Goal: Information Seeking & Learning: Learn about a topic

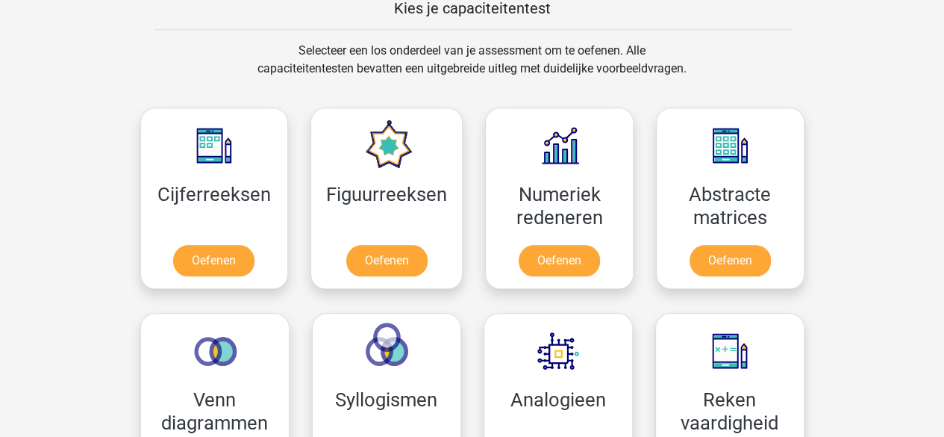
scroll to position [597, 0]
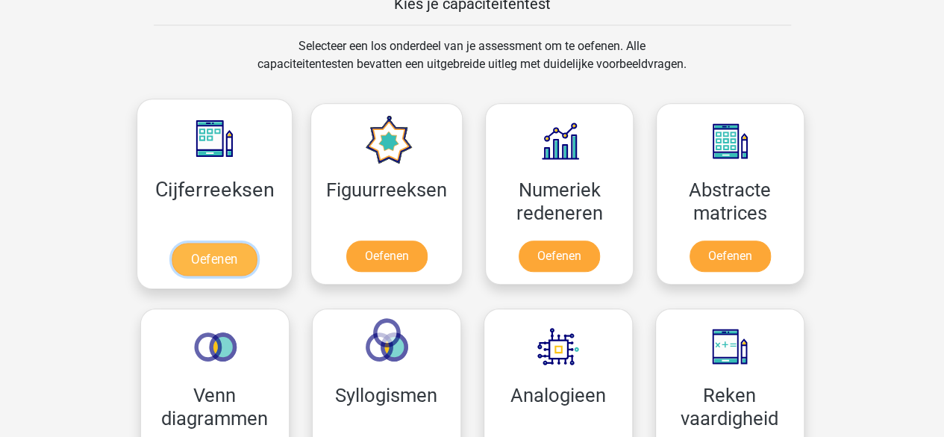
click at [213, 245] on link "Oefenen" at bounding box center [214, 259] width 85 height 33
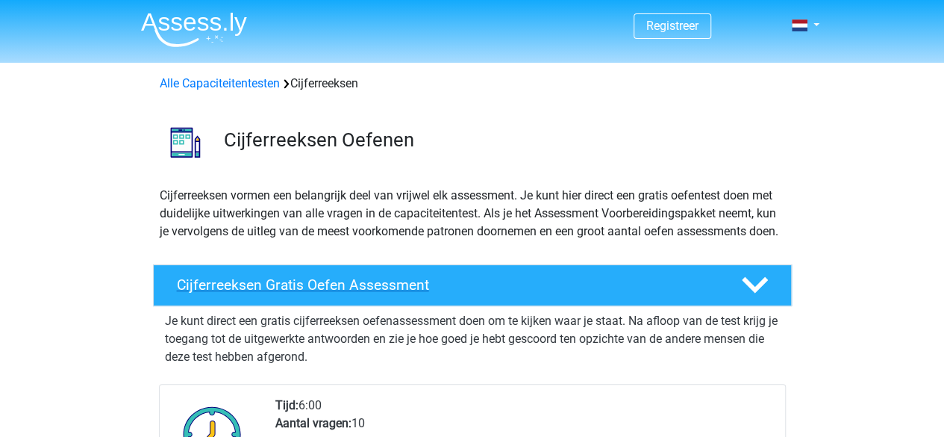
click at [299, 293] on h4 "Cijferreeksen Gratis Oefen Assessment" at bounding box center [447, 284] width 540 height 17
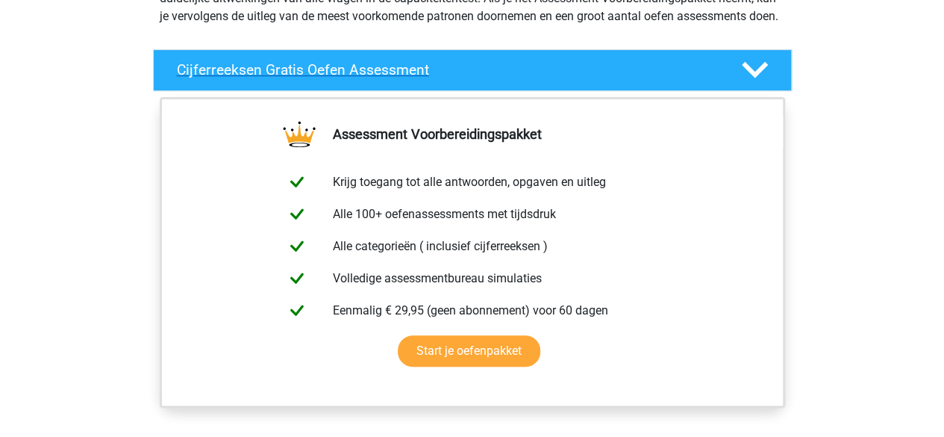
scroll to position [224, 0]
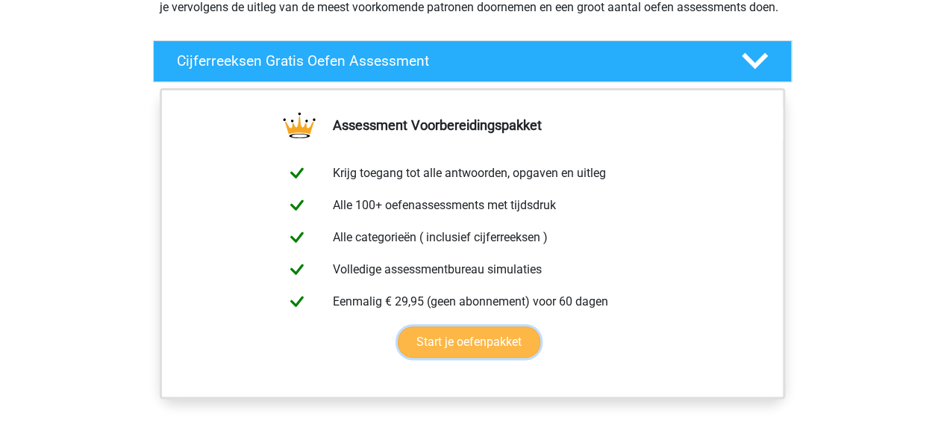
click at [487, 351] on link "Start je oefenpakket" at bounding box center [469, 341] width 143 height 31
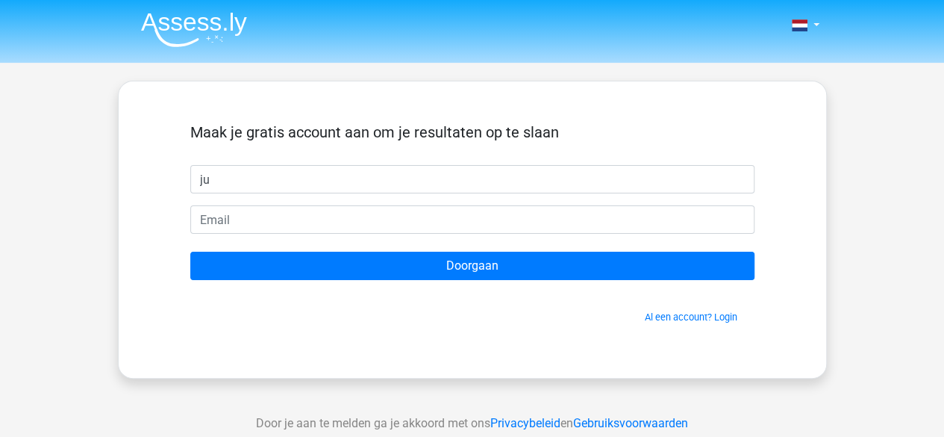
type input "Judith"
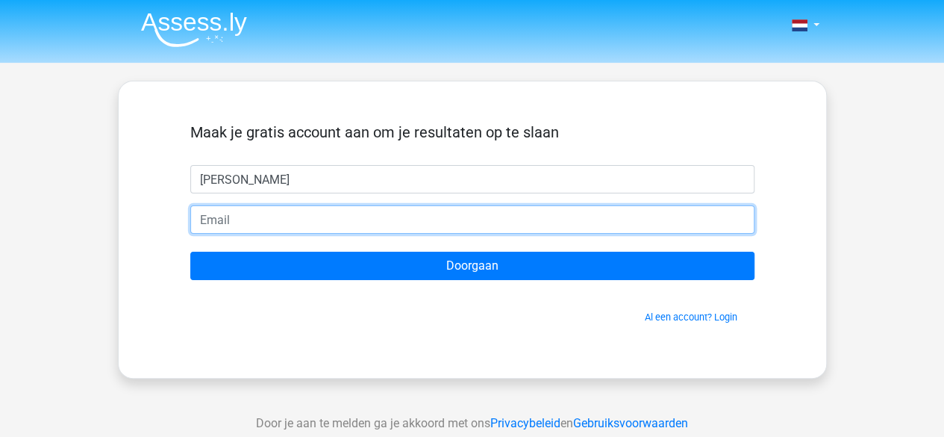
click at [321, 217] on input "email" at bounding box center [472, 219] width 564 height 28
type input "[EMAIL_ADDRESS][DOMAIN_NAME]"
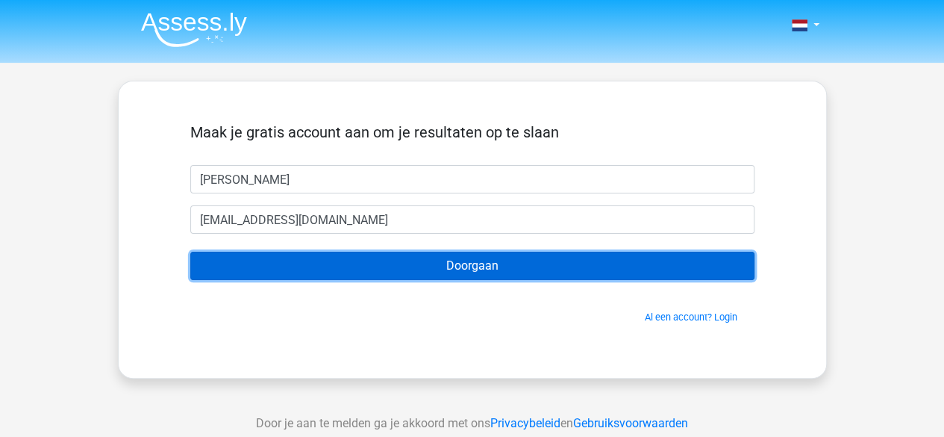
click at [500, 267] on input "Doorgaan" at bounding box center [472, 266] width 564 height 28
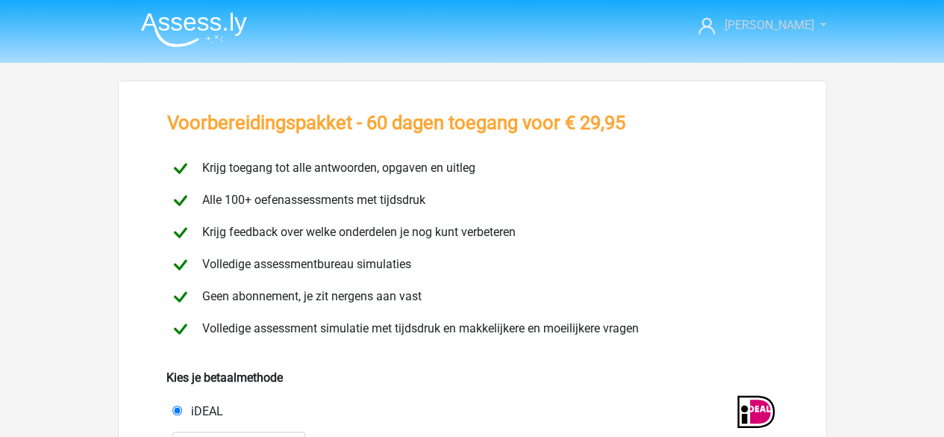
click at [802, 22] on link "[PERSON_NAME]" at bounding box center [754, 25] width 122 height 18
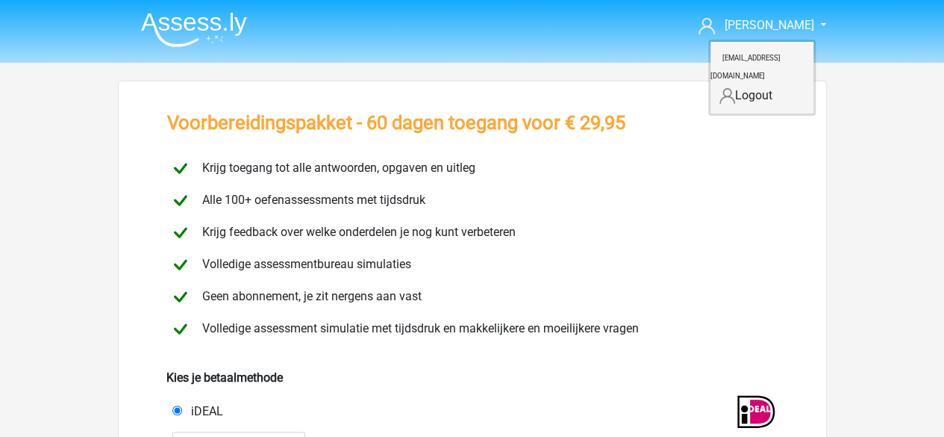
click at [769, 84] on link "Logout" at bounding box center [762, 96] width 103 height 24
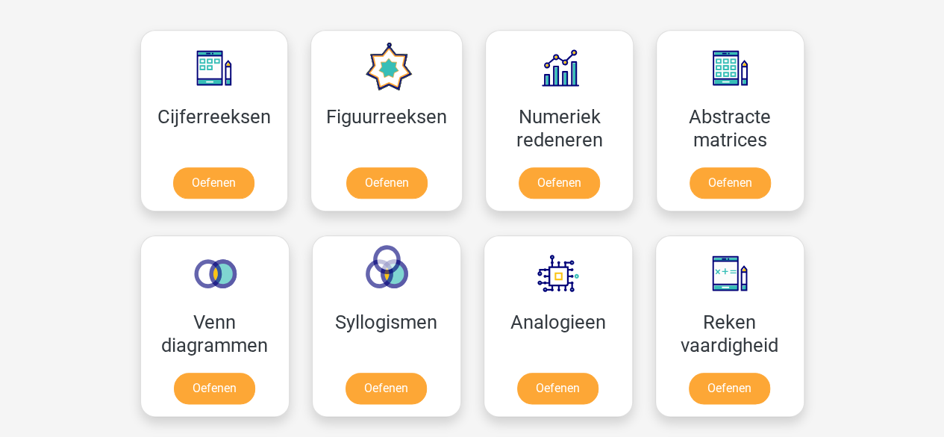
scroll to position [672, 0]
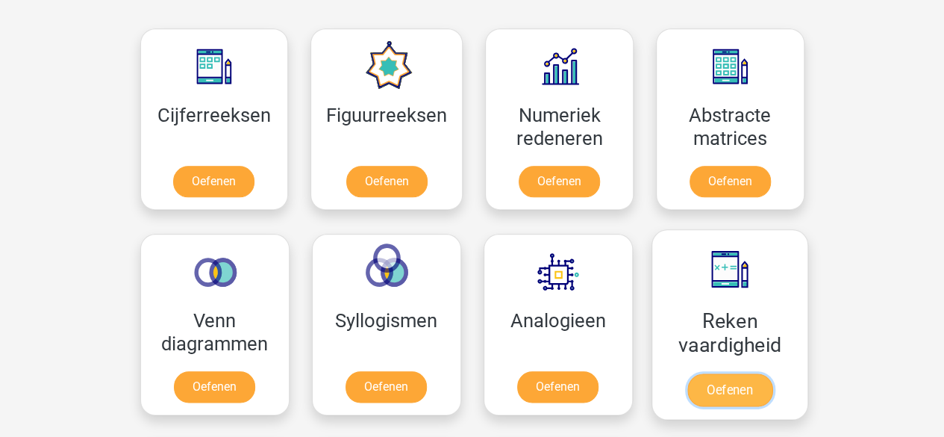
click at [735, 380] on link "Oefenen" at bounding box center [729, 389] width 85 height 33
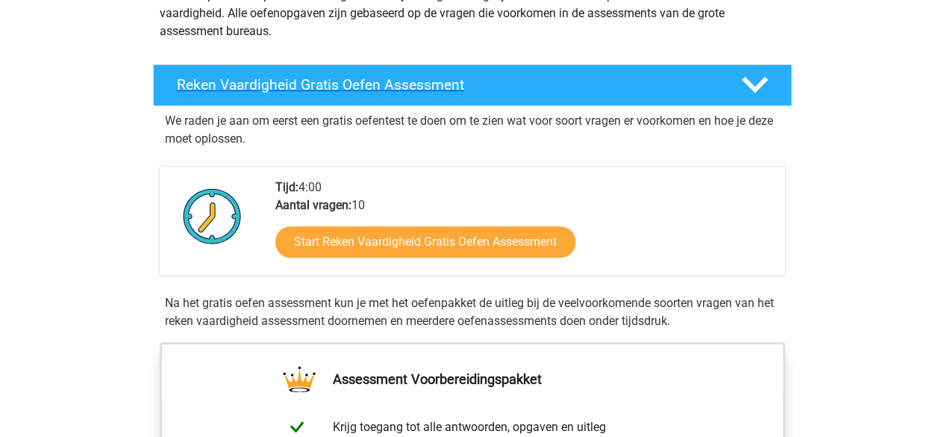
scroll to position [224, 0]
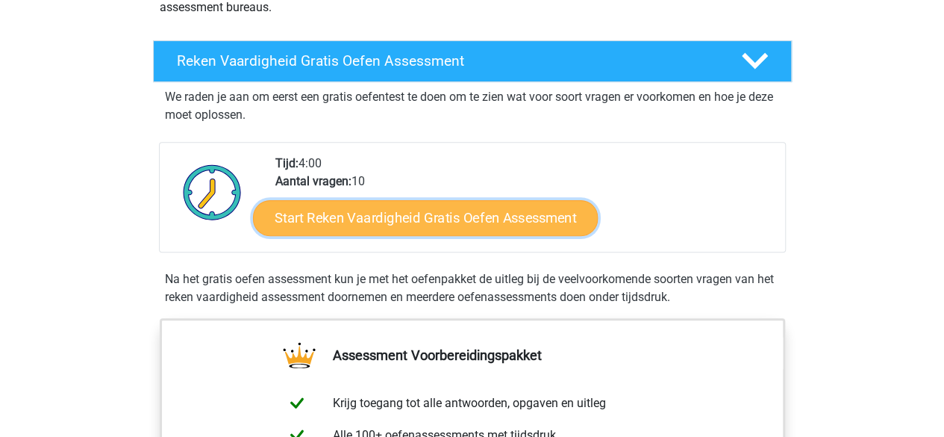
click at [442, 216] on link "Start Reken Vaardigheid Gratis Oefen Assessment" at bounding box center [425, 217] width 345 height 36
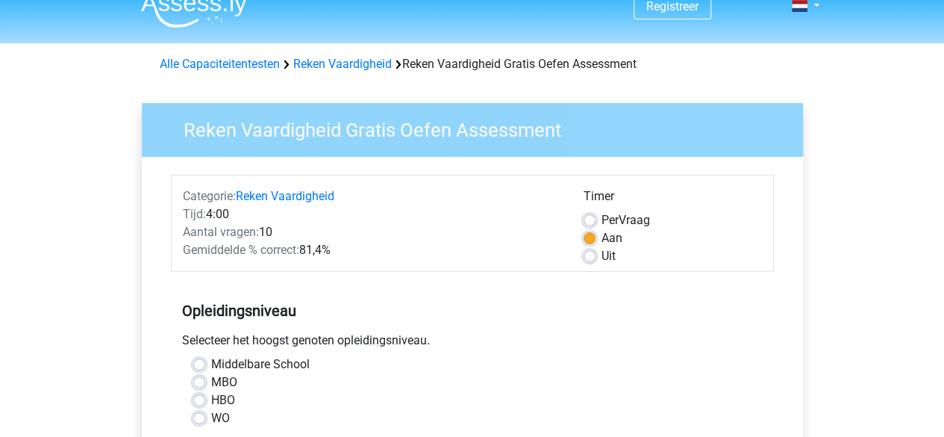
scroll to position [75, 0]
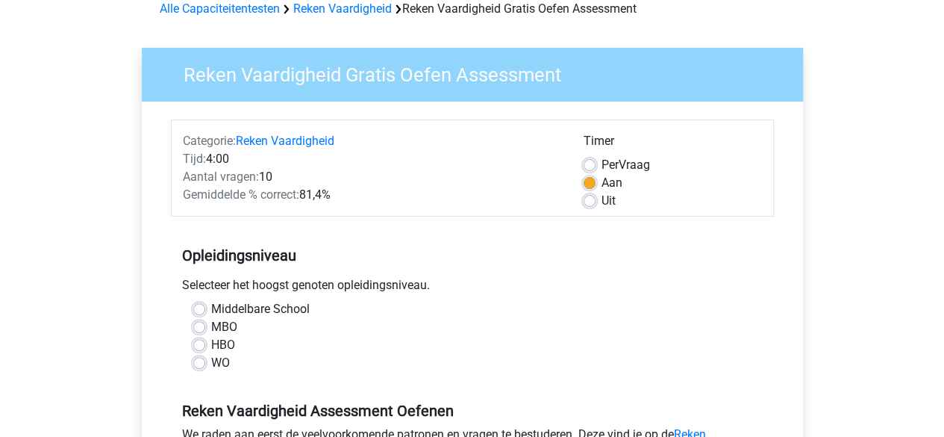
click at [211, 323] on label "MBO" at bounding box center [224, 327] width 26 height 18
click at [199, 323] on input "MBO" at bounding box center [199, 325] width 12 height 15
radio input "true"
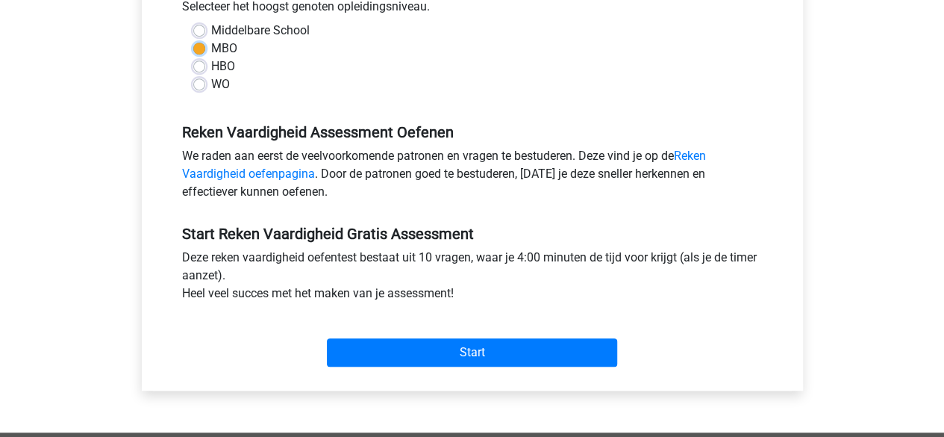
scroll to position [373, 0]
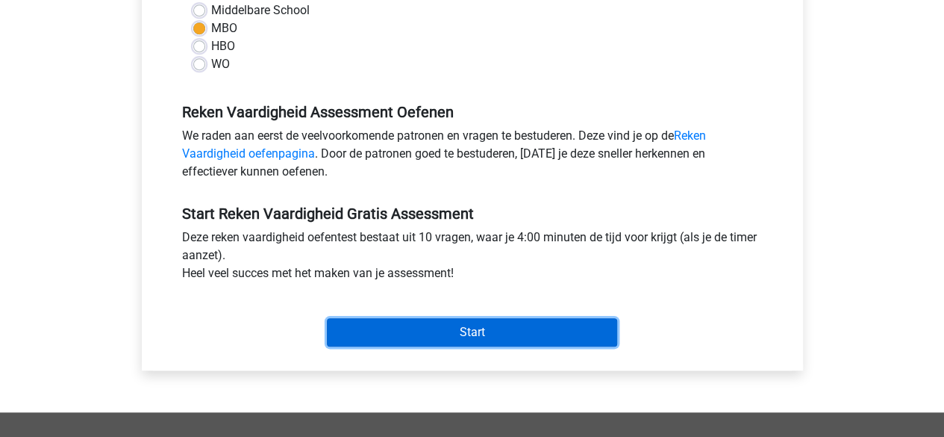
click at [465, 325] on input "Start" at bounding box center [472, 332] width 290 height 28
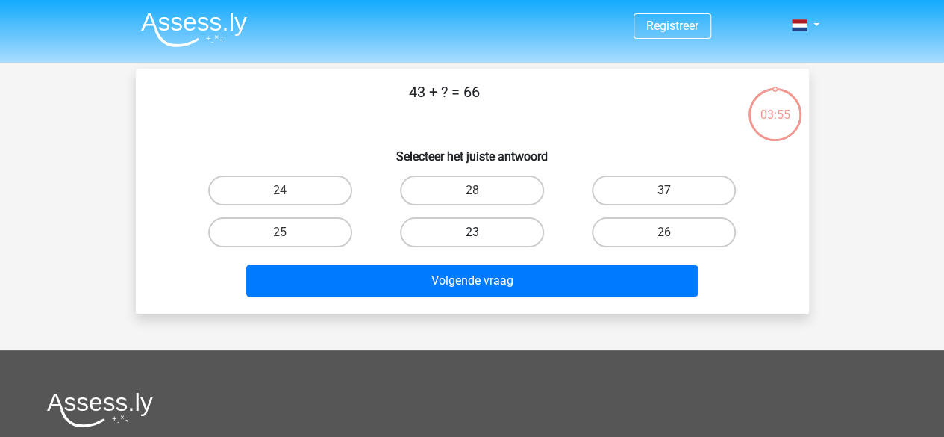
click at [494, 232] on label "23" at bounding box center [472, 232] width 144 height 30
click at [481, 232] on input "23" at bounding box center [477, 237] width 10 height 10
radio input "true"
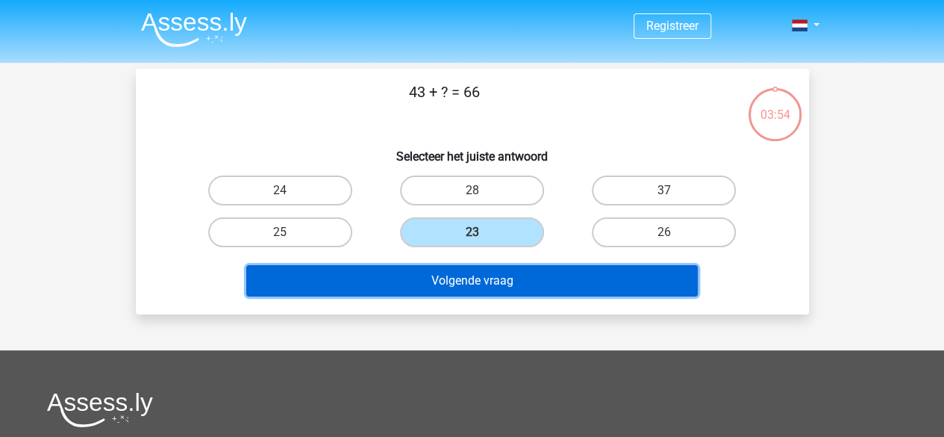
click at [498, 275] on button "Volgende vraag" at bounding box center [472, 280] width 452 height 31
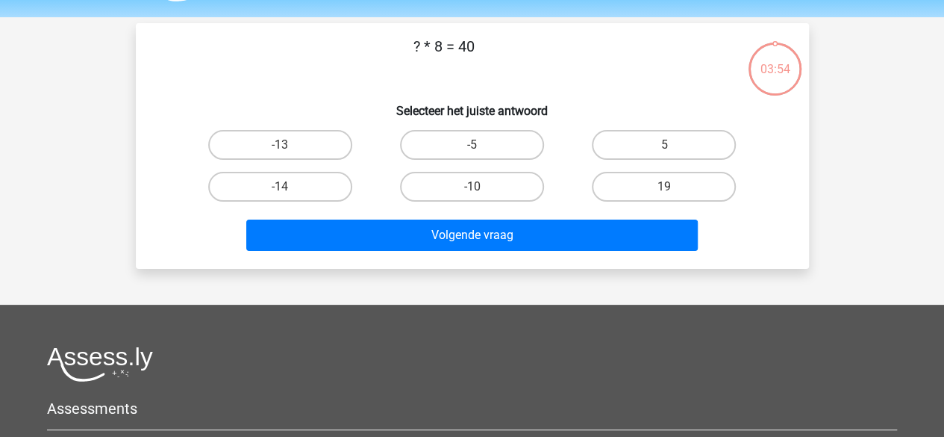
scroll to position [69, 0]
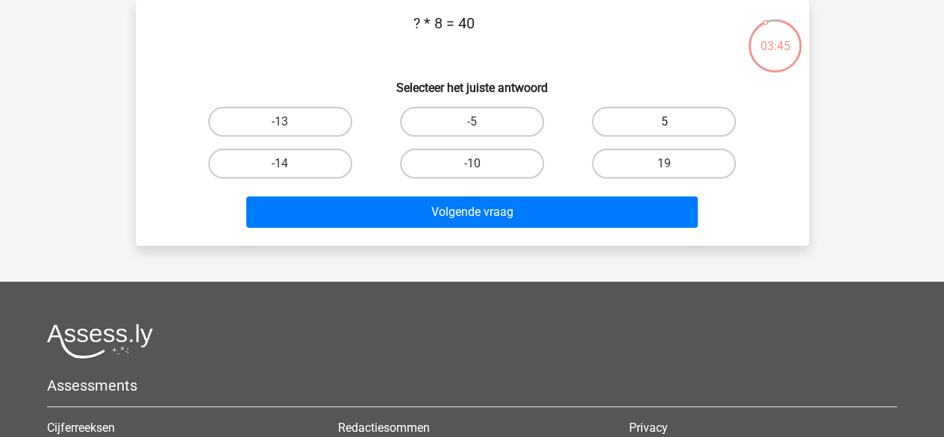
click at [687, 122] on label "5" at bounding box center [664, 122] width 144 height 30
click at [674, 122] on input "5" at bounding box center [669, 127] width 10 height 10
radio input "true"
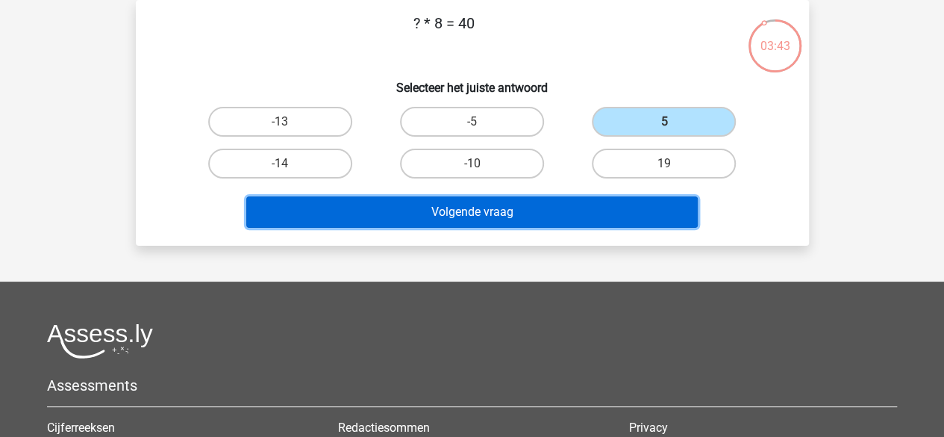
click at [476, 206] on button "Volgende vraag" at bounding box center [472, 211] width 452 height 31
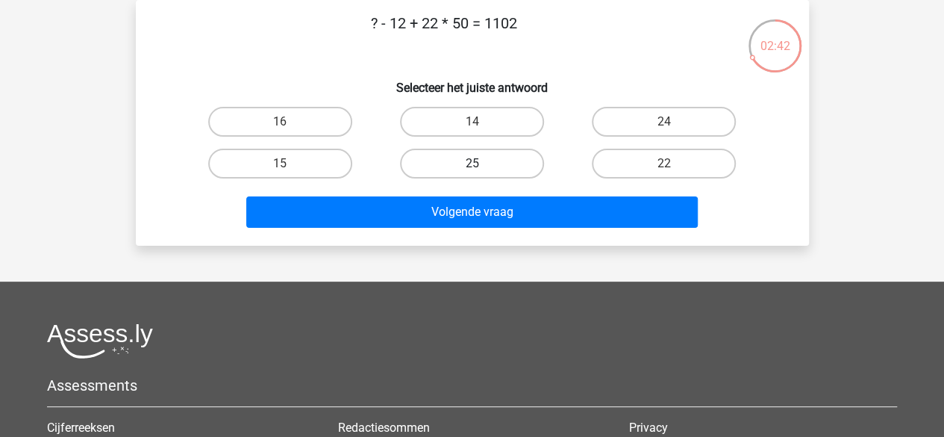
click at [501, 163] on label "25" at bounding box center [472, 164] width 144 height 30
click at [481, 163] on input "25" at bounding box center [477, 168] width 10 height 10
radio input "true"
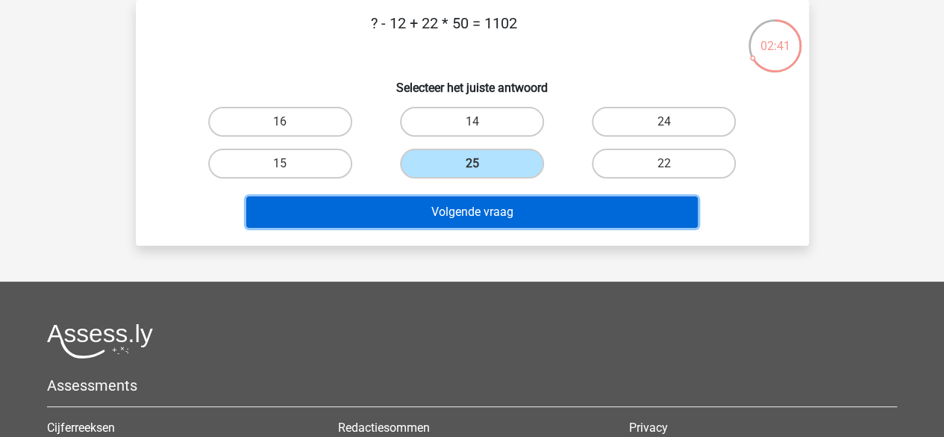
click at [501, 215] on button "Volgende vraag" at bounding box center [472, 211] width 452 height 31
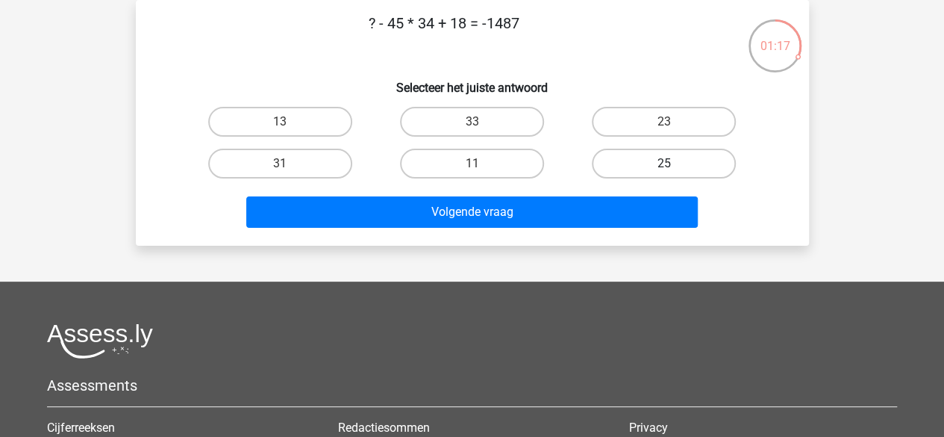
click at [705, 160] on label "25" at bounding box center [664, 164] width 144 height 30
click at [674, 163] on input "25" at bounding box center [669, 168] width 10 height 10
radio input "true"
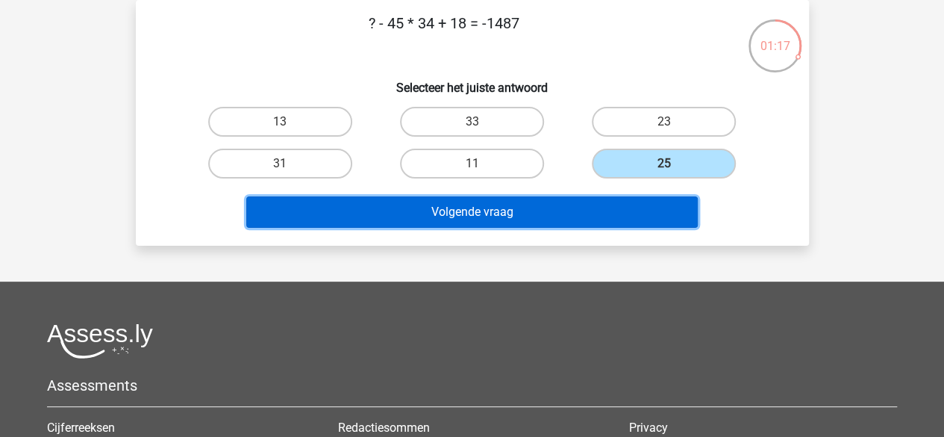
click at [657, 210] on button "Volgende vraag" at bounding box center [472, 211] width 452 height 31
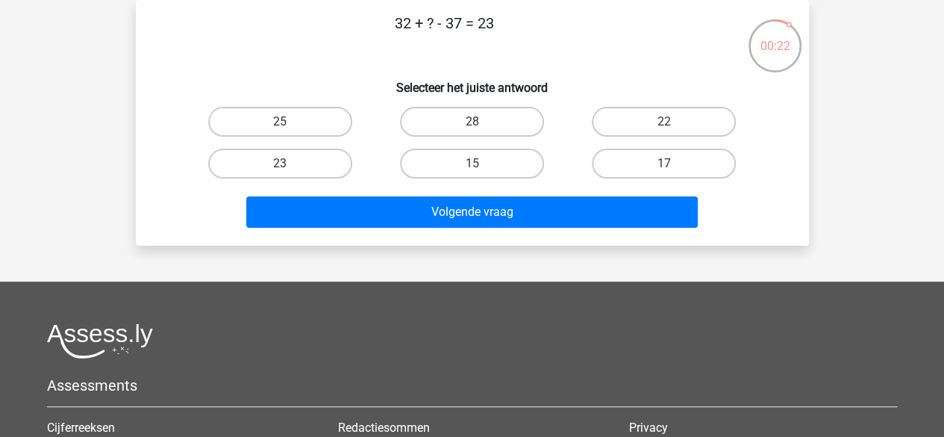
click at [666, 125] on input "22" at bounding box center [669, 127] width 10 height 10
radio input "true"
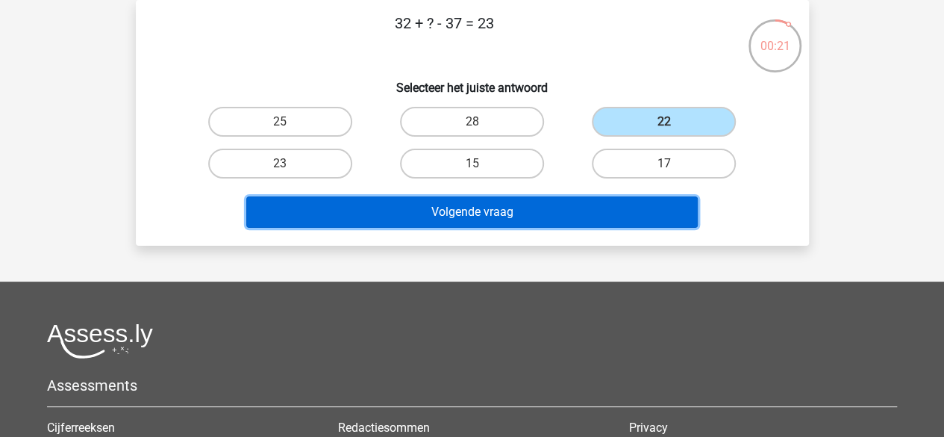
click at [657, 208] on button "Volgende vraag" at bounding box center [472, 211] width 452 height 31
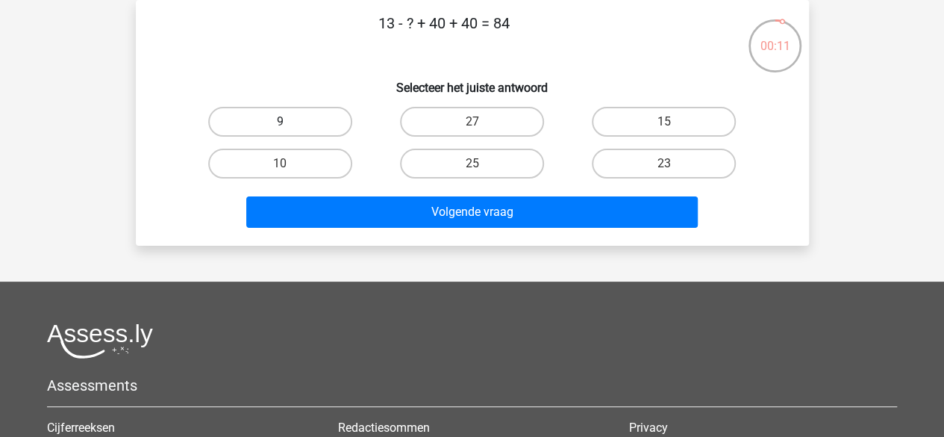
click at [342, 116] on label "9" at bounding box center [280, 122] width 144 height 30
click at [290, 122] on input "9" at bounding box center [285, 127] width 10 height 10
radio input "true"
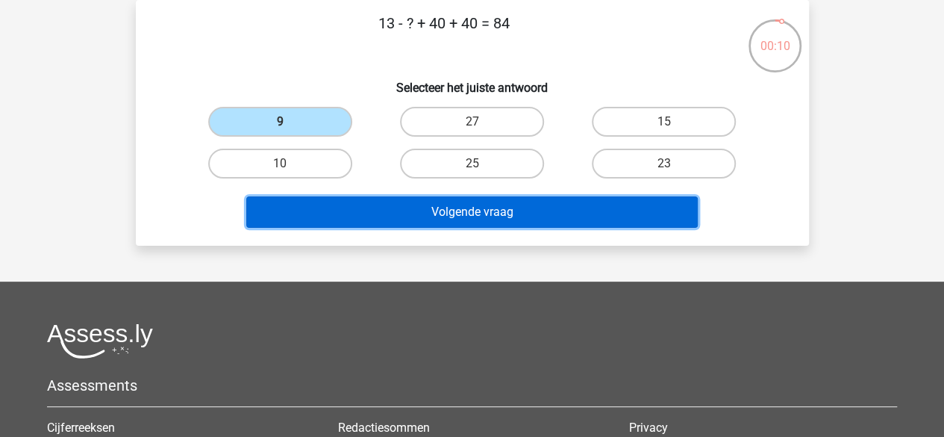
click at [434, 210] on button "Volgende vraag" at bounding box center [472, 211] width 452 height 31
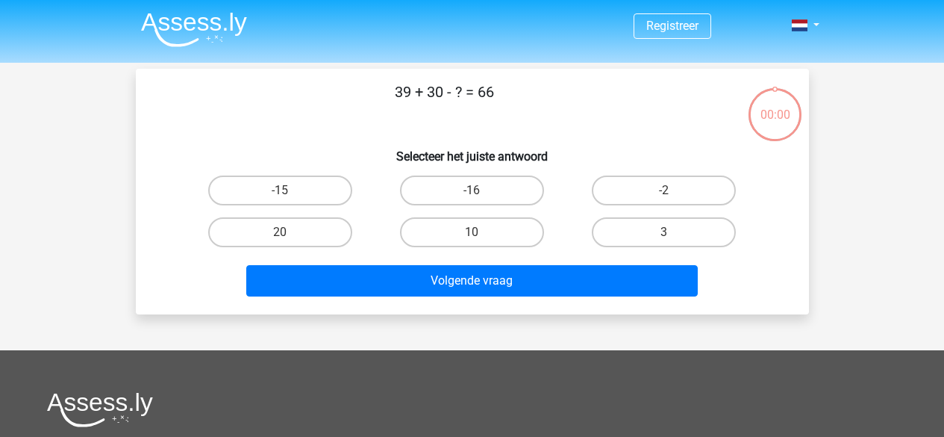
scroll to position [69, 0]
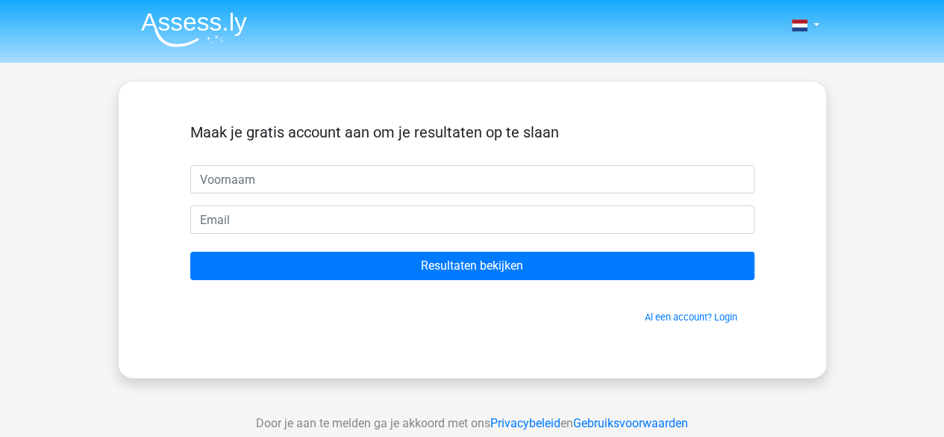
click at [160, 65] on div "Nederlands English" at bounding box center [472, 422] width 944 height 844
click at [779, 310] on div "Maak je gratis account aan om je resultaten op te slaan Resultaten bekijken Al …" at bounding box center [473, 229] width 636 height 225
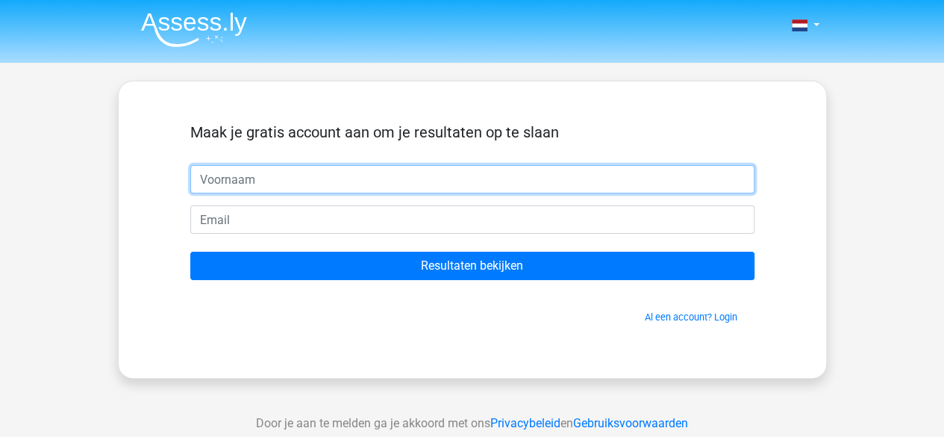
click at [245, 177] on input "text" at bounding box center [472, 179] width 564 height 28
type input "Judith"
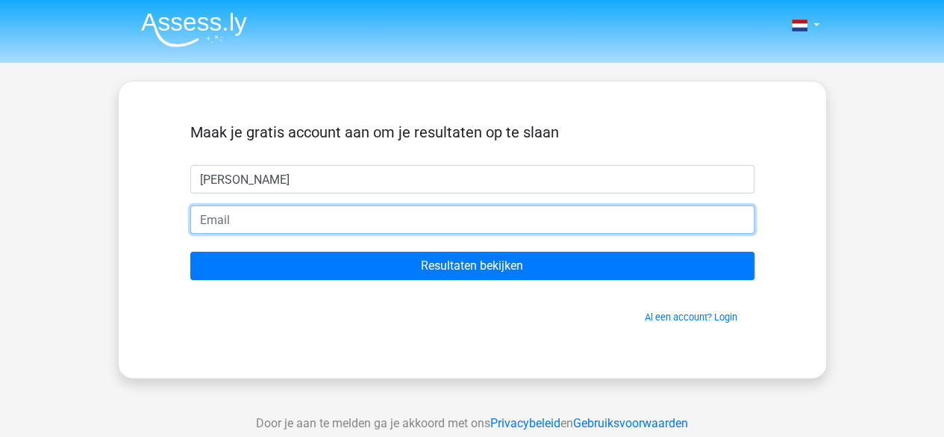
click at [278, 219] on input "email" at bounding box center [472, 219] width 564 height 28
type input "judhkl@gmail.com"
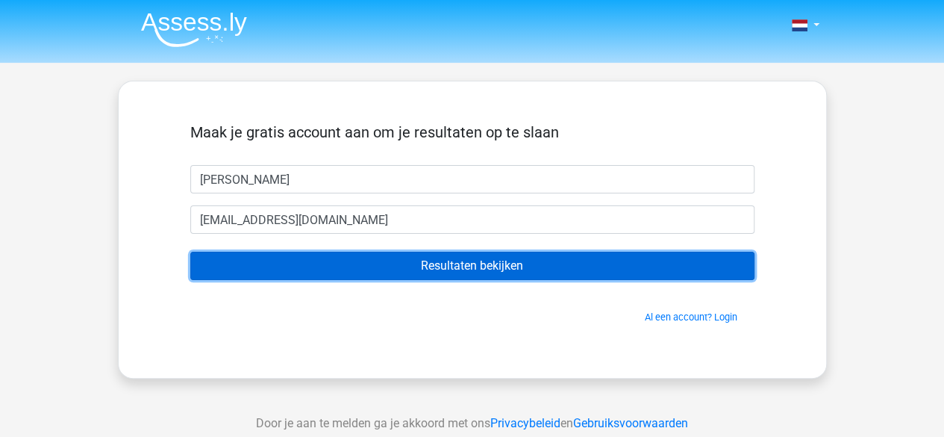
click at [402, 260] on input "Resultaten bekijken" at bounding box center [472, 266] width 564 height 28
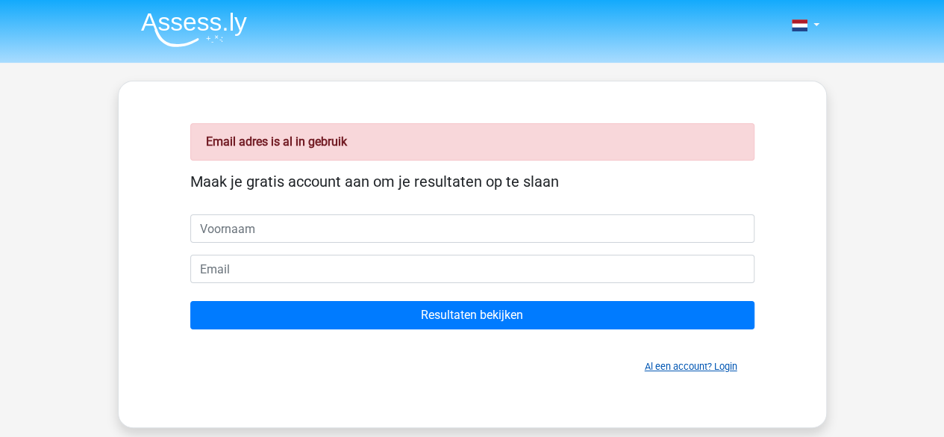
click at [676, 361] on link "Al een account? Login" at bounding box center [691, 366] width 93 height 11
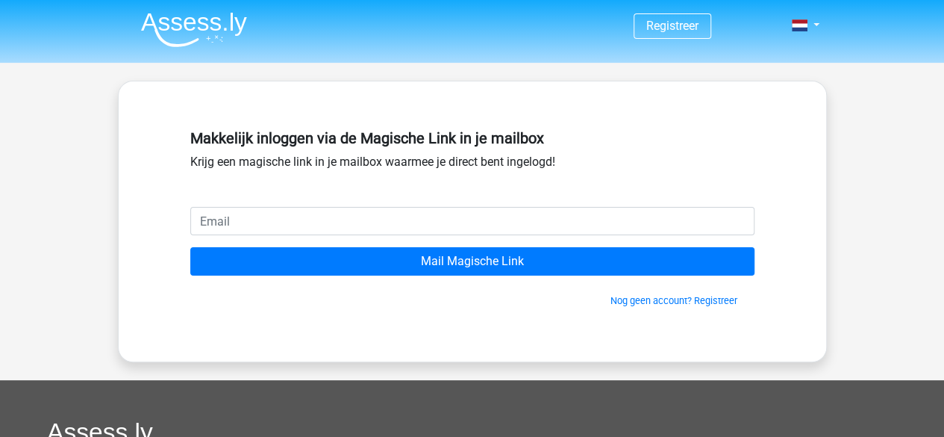
click at [399, 222] on input "email" at bounding box center [472, 221] width 564 height 28
type input "judhkl@gmail.com"
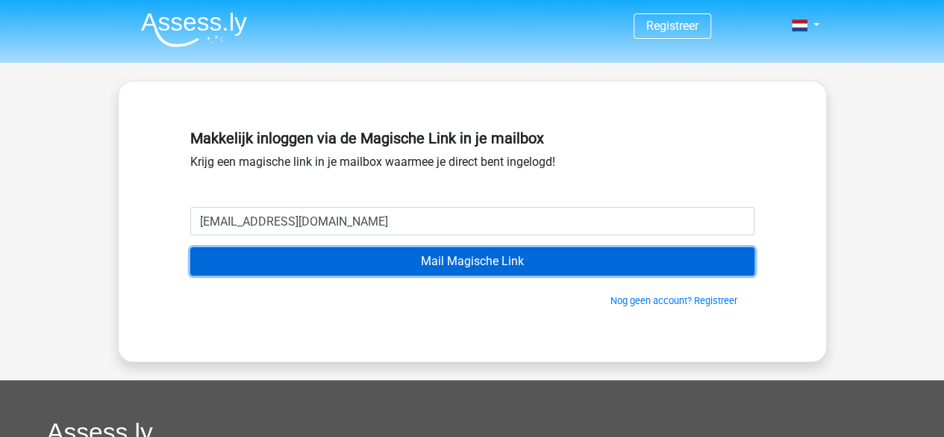
click at [464, 256] on input "Mail Magische Link" at bounding box center [472, 261] width 564 height 28
